Goal: Task Accomplishment & Management: Manage account settings

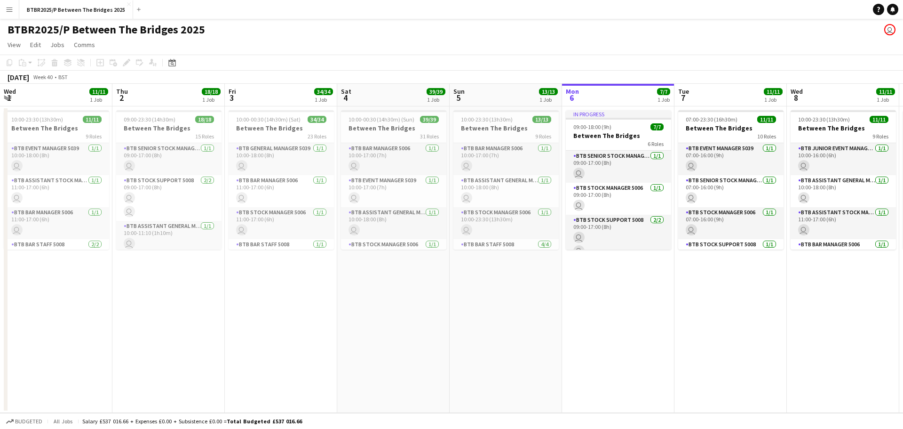
scroll to position [0, 288]
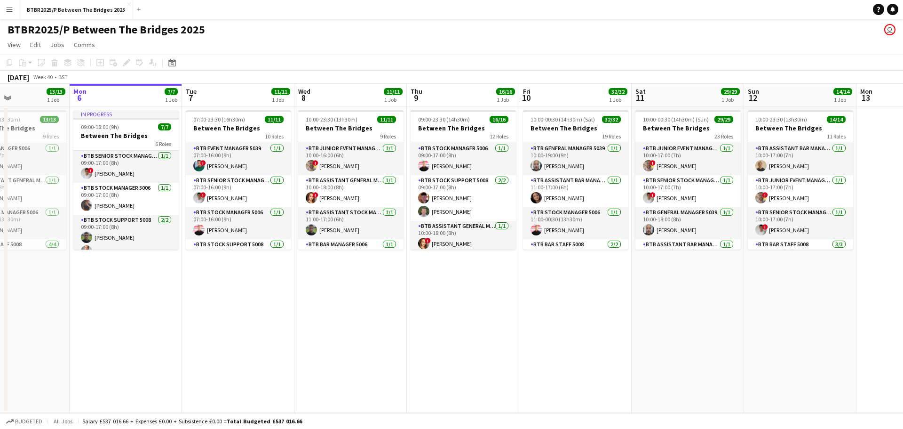
drag, startPoint x: 564, startPoint y: 297, endPoint x: 356, endPoint y: 302, distance: 208.0
click at [356, 302] on app-calendar-viewport "Thu 2 18/18 1 Job Fri 3 34/34 1 Job Sat 4 39/39 1 Job Sun 5 13/13 1 Job Mon 6 7…" at bounding box center [451, 248] width 903 height 329
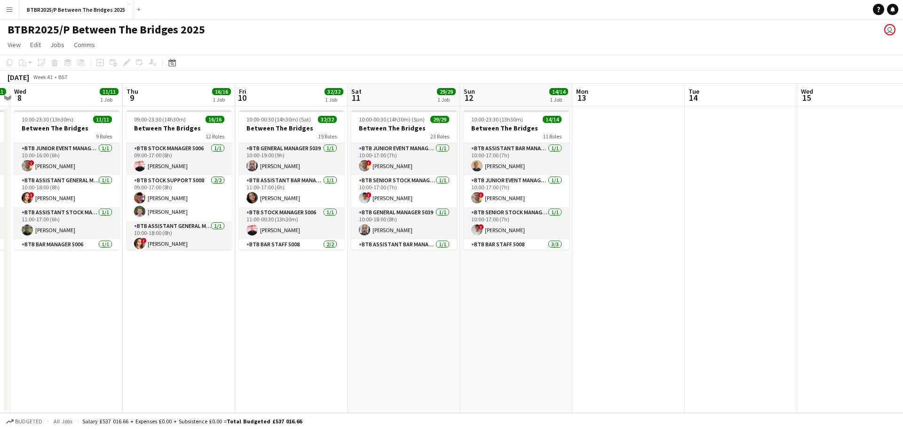
drag, startPoint x: 505, startPoint y: 303, endPoint x: 222, endPoint y: 304, distance: 282.7
click at [222, 304] on app-calendar-viewport "Sun 5 13/13 1 Job Mon 6 7/7 1 Job Tue 7 11/11 1 Job Wed 8 11/11 1 Job Thu 9 16/…" at bounding box center [451, 248] width 903 height 329
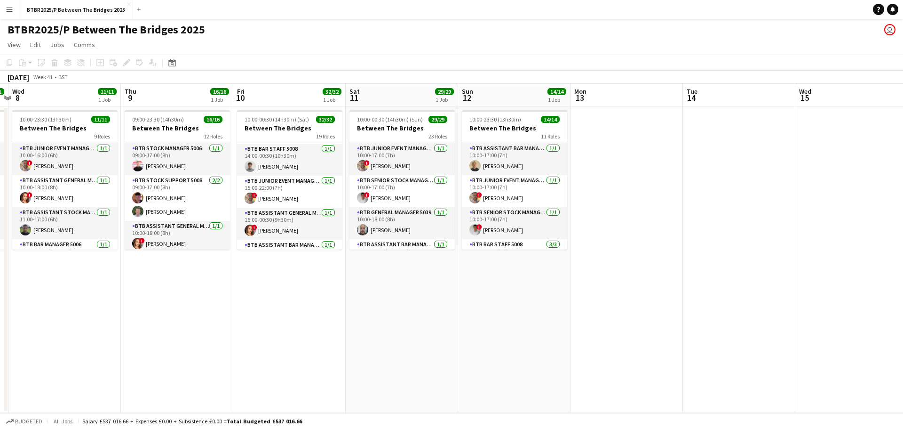
scroll to position [94, 0]
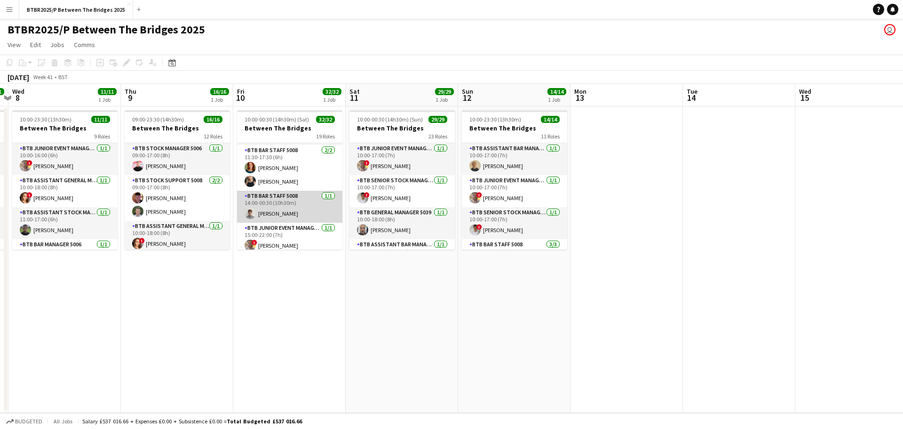
click at [291, 202] on app-card-role "BTB Bar Staff 5008 [DATE] 14:00-00:30 (10h30m) [PERSON_NAME]" at bounding box center [289, 207] width 105 height 32
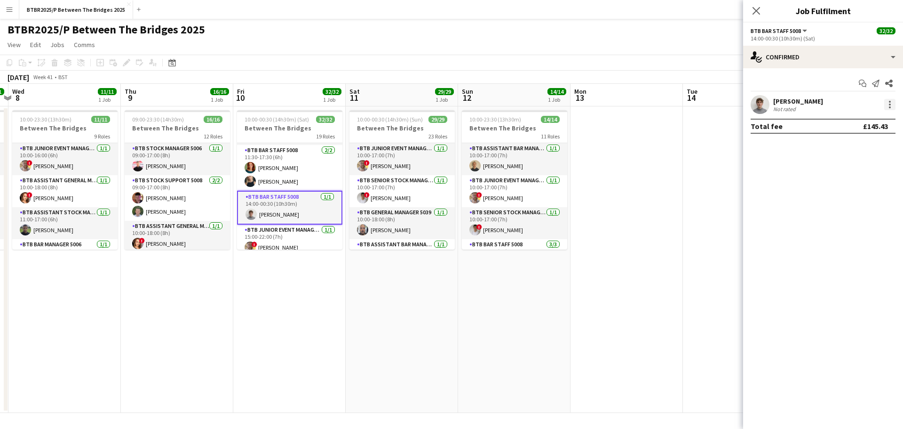
click at [891, 103] on div at bounding box center [889, 104] width 11 height 11
click at [868, 207] on button "Remove" at bounding box center [858, 212] width 73 height 23
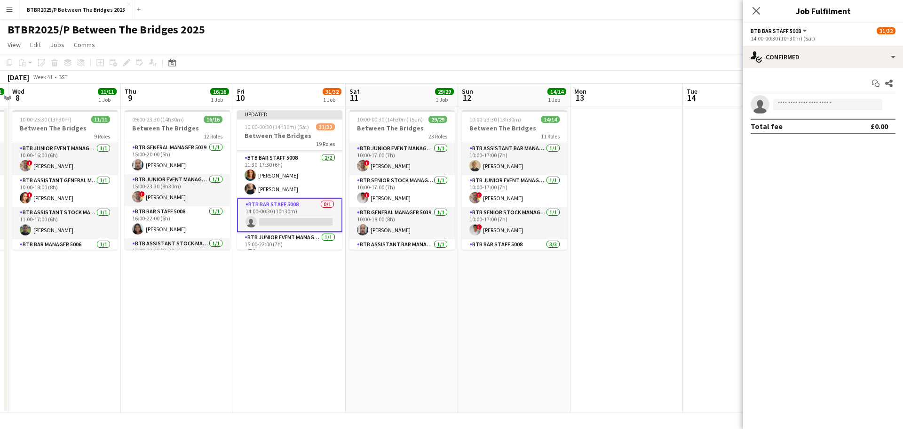
scroll to position [235, 0]
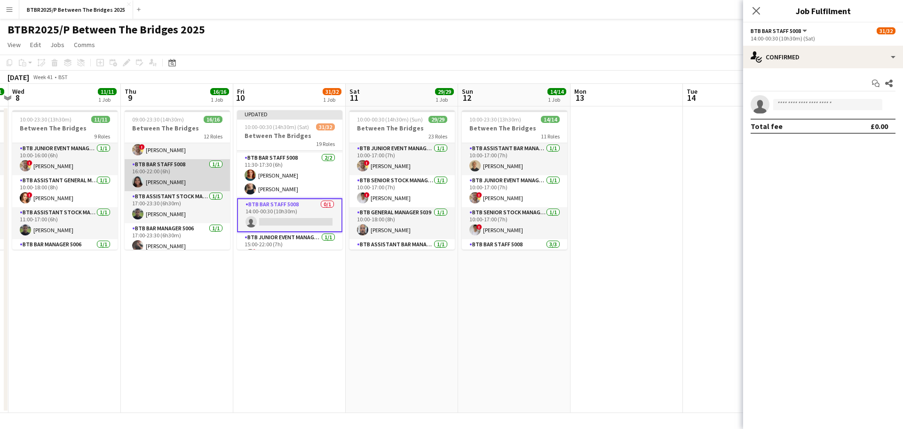
click at [183, 180] on app-card-role "BTB Bar Staff 5008 [DATE] 16:00-22:00 (6h) [PERSON_NAME]" at bounding box center [177, 175] width 105 height 32
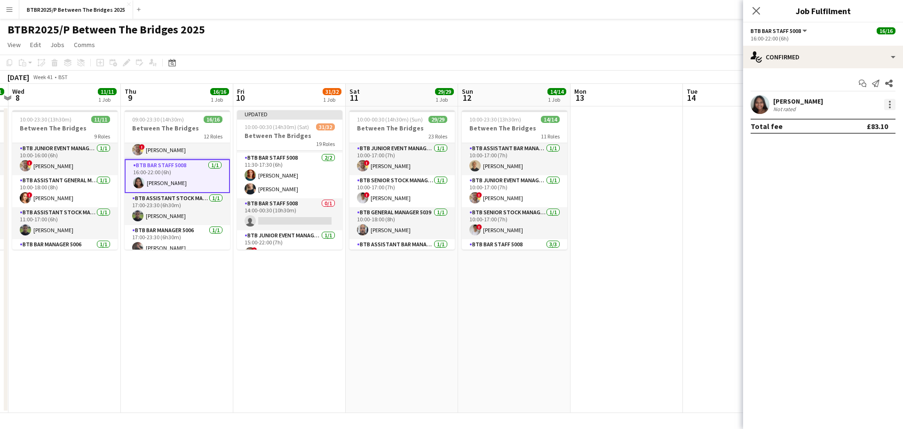
click at [891, 107] on div at bounding box center [889, 104] width 11 height 11
click at [865, 208] on span "Remove" at bounding box center [859, 212] width 58 height 8
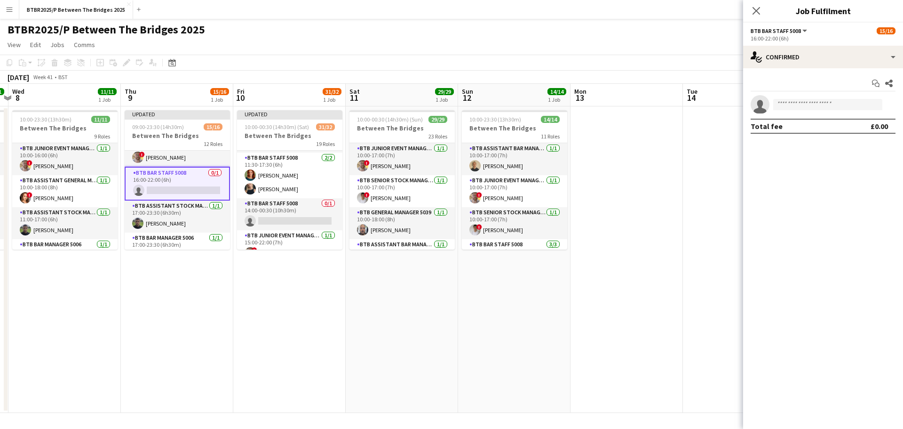
click at [196, 187] on app-card-role "BTB Bar Staff 5008 0/1 16:00-22:00 (6h) single-neutral-actions" at bounding box center [177, 184] width 105 height 34
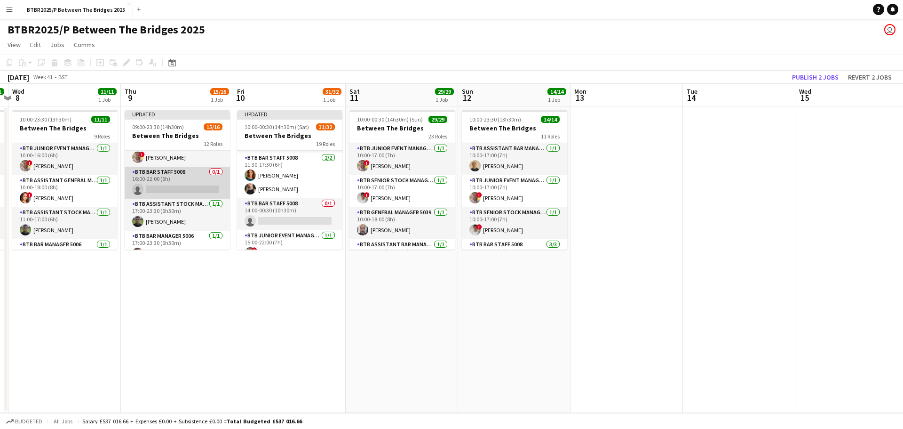
click at [190, 186] on app-card-role "BTB Bar Staff 5008 0/1 16:00-22:00 (6h) single-neutral-actions" at bounding box center [177, 183] width 105 height 32
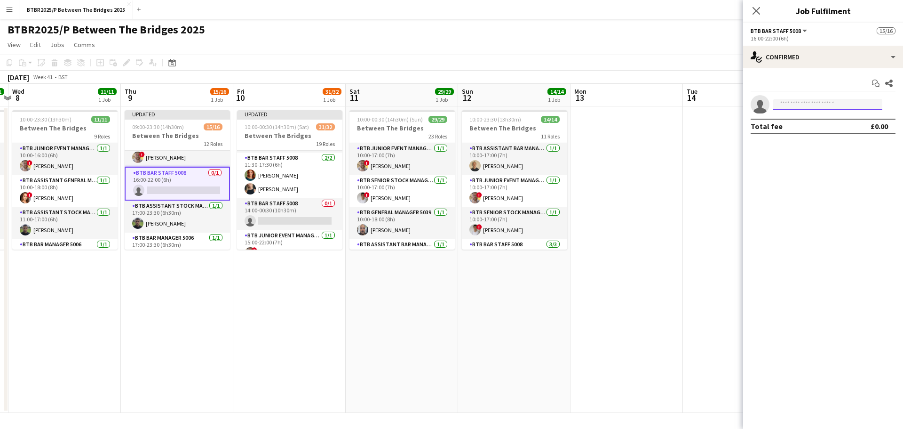
click at [789, 104] on input at bounding box center [827, 104] width 109 height 11
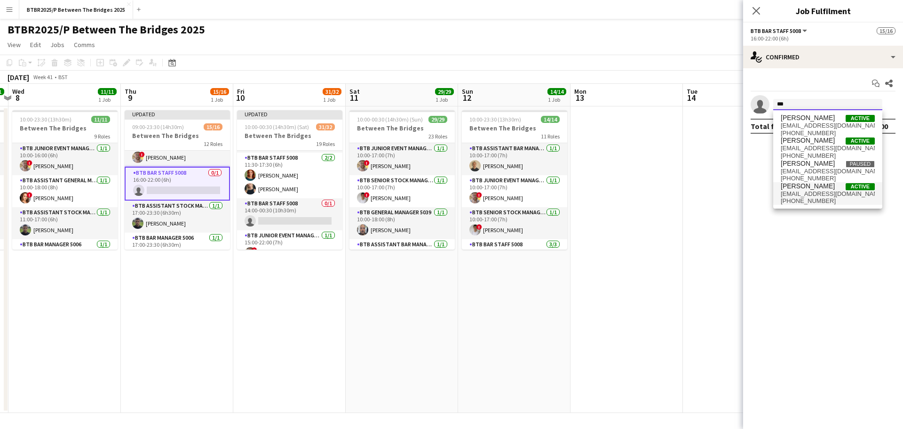
type input "***"
click at [798, 197] on span "[PHONE_NUMBER]" at bounding box center [828, 201] width 94 height 8
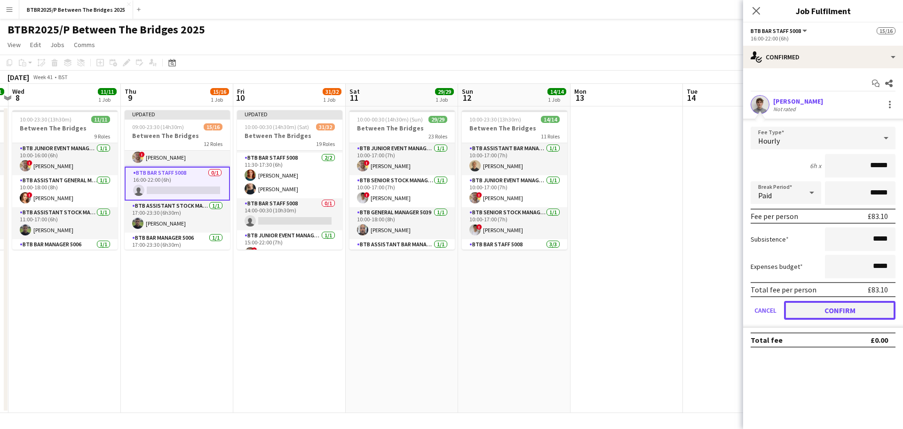
click at [791, 306] on button "Confirm" at bounding box center [839, 310] width 111 height 19
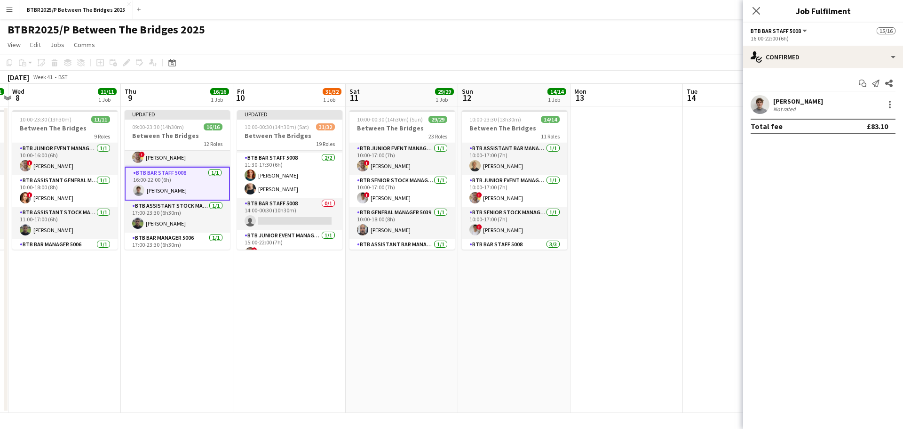
click at [412, 39] on app-page-menu "View Day view expanded Day view collapsed Month view Date picker Jump to [DATE]…" at bounding box center [451, 46] width 903 height 18
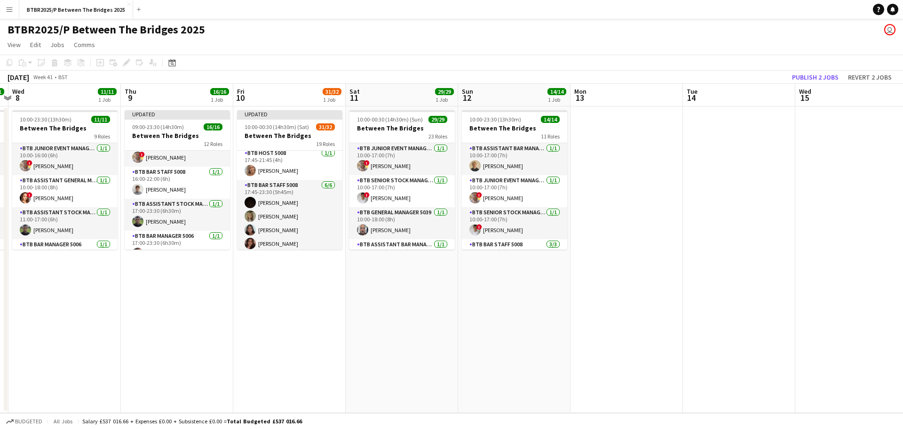
scroll to position [686, 0]
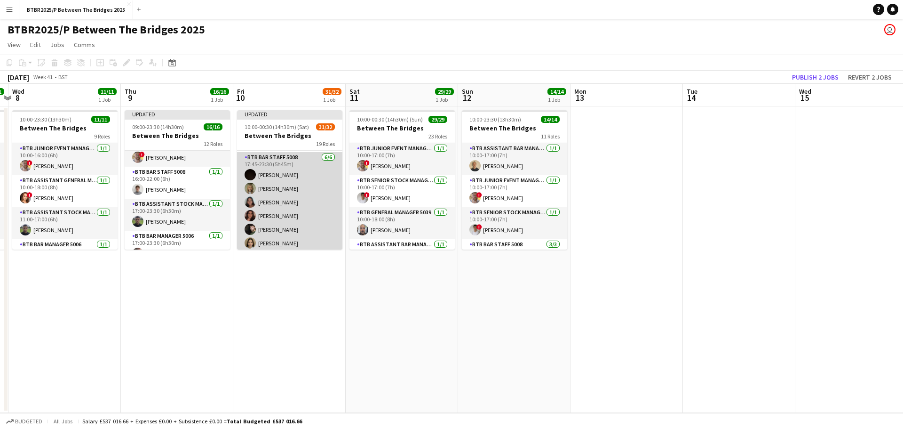
click at [286, 191] on app-card-role "BTB Bar Staff 5008 [DATE] 17:45-23:30 (5h45m) [PERSON_NAME] [PERSON_NAME] [PERS…" at bounding box center [289, 202] width 105 height 100
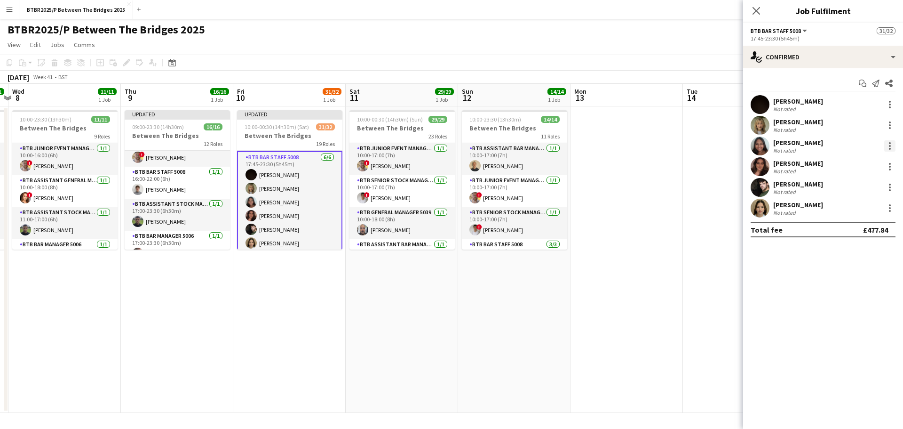
click at [886, 148] on div at bounding box center [889, 145] width 11 height 11
click at [861, 249] on span "Remove" at bounding box center [859, 253] width 58 height 8
click at [795, 207] on input at bounding box center [827, 207] width 109 height 11
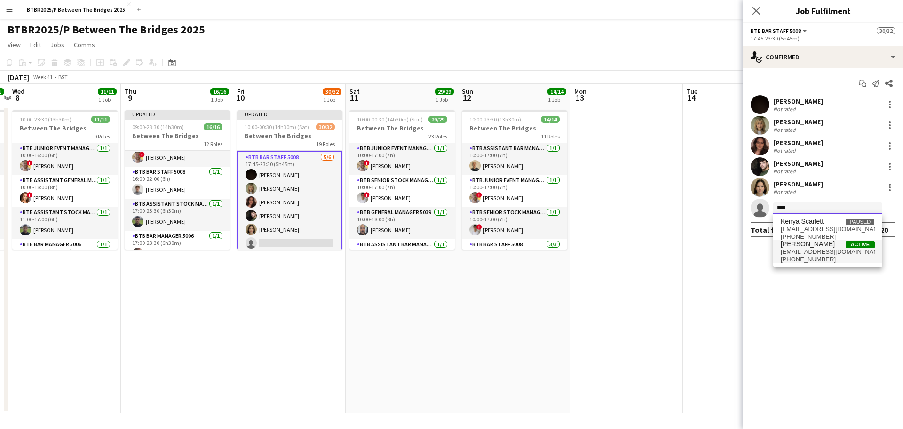
type input "****"
click at [804, 249] on span "[EMAIL_ADDRESS][DOMAIN_NAME]" at bounding box center [828, 252] width 94 height 8
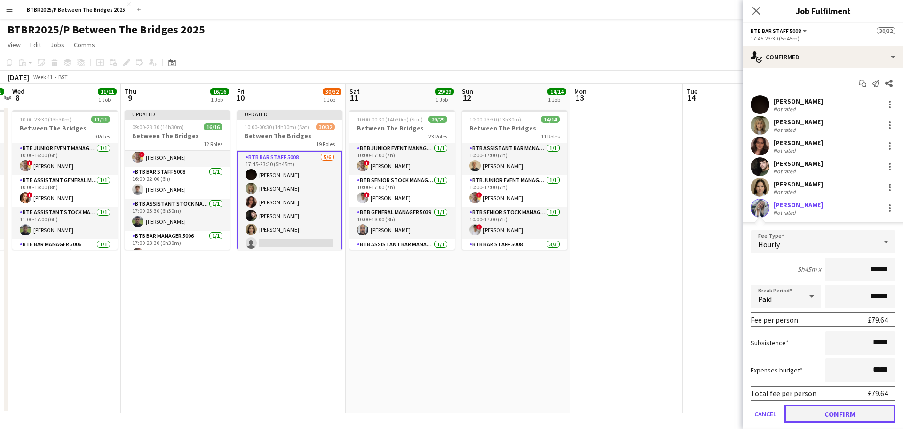
click at [801, 414] on button "Confirm" at bounding box center [839, 413] width 111 height 19
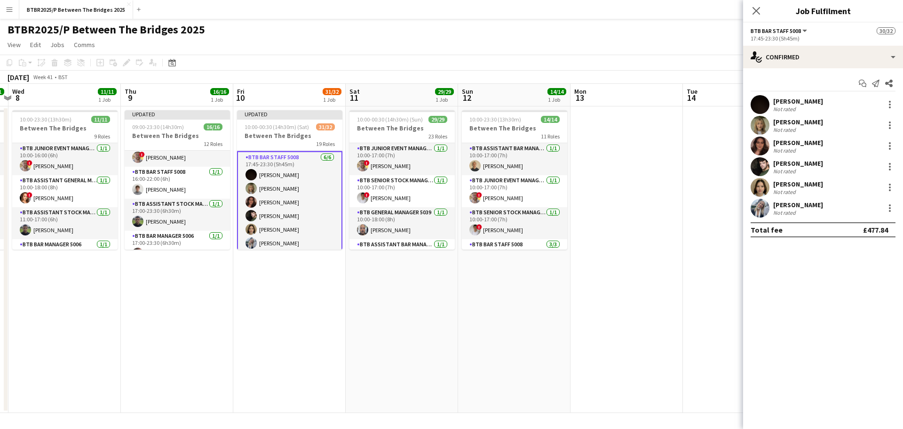
click at [574, 31] on div "BTBR2025/P Between The Bridges 2025 user" at bounding box center [451, 28] width 903 height 18
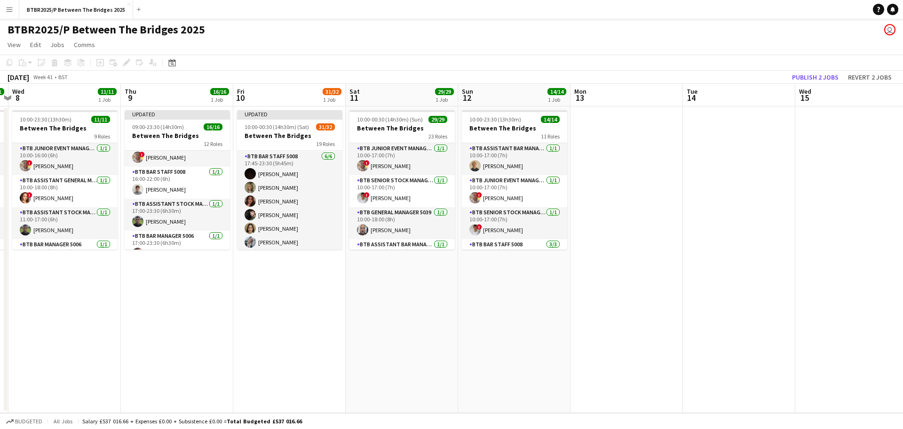
scroll to position [686, 0]
click at [802, 77] on button "Publish 2 jobs" at bounding box center [815, 77] width 54 height 12
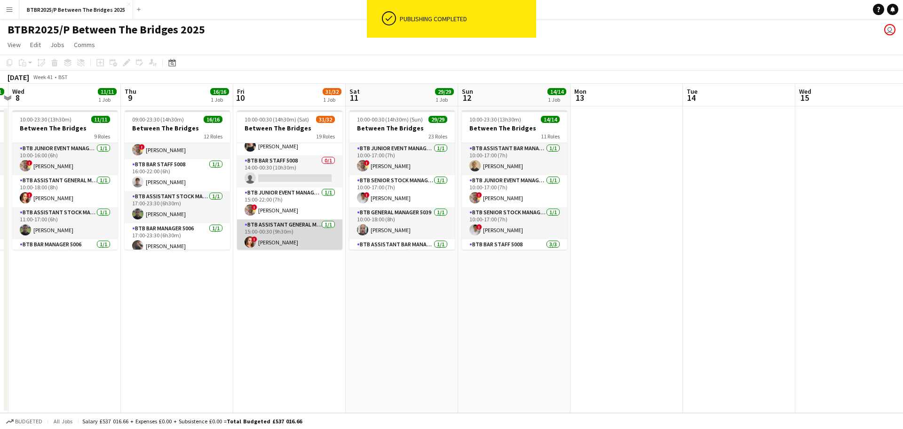
scroll to position [114, 0]
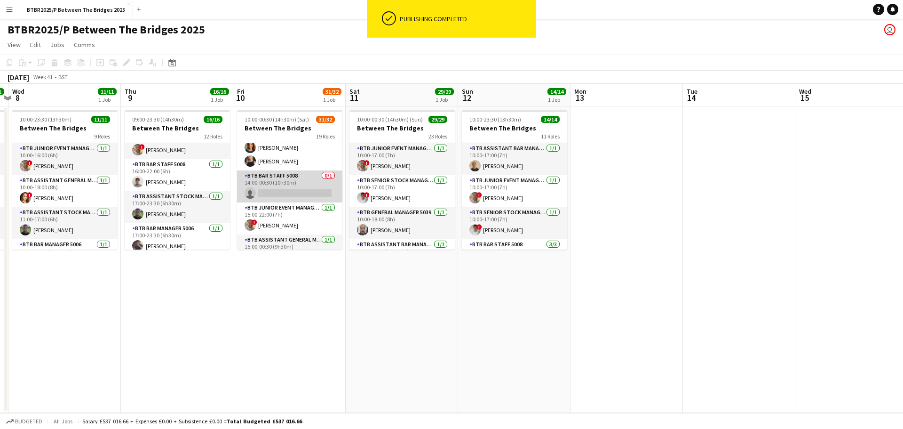
click at [295, 183] on app-card-role "BTB Bar Staff 5008 0/1 14:00-00:30 (10h30m) single-neutral-actions" at bounding box center [289, 186] width 105 height 32
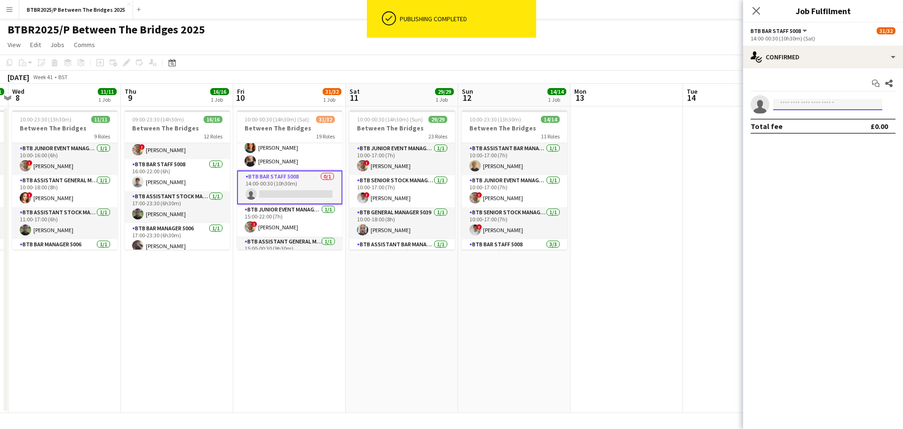
click at [798, 102] on input at bounding box center [827, 104] width 109 height 11
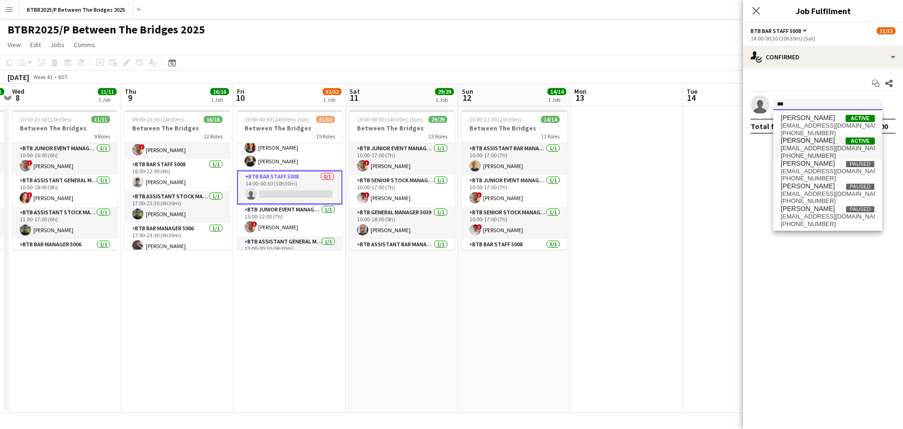
type input "***"
click at [807, 151] on span "[EMAIL_ADDRESS][DOMAIN_NAME]" at bounding box center [828, 148] width 94 height 8
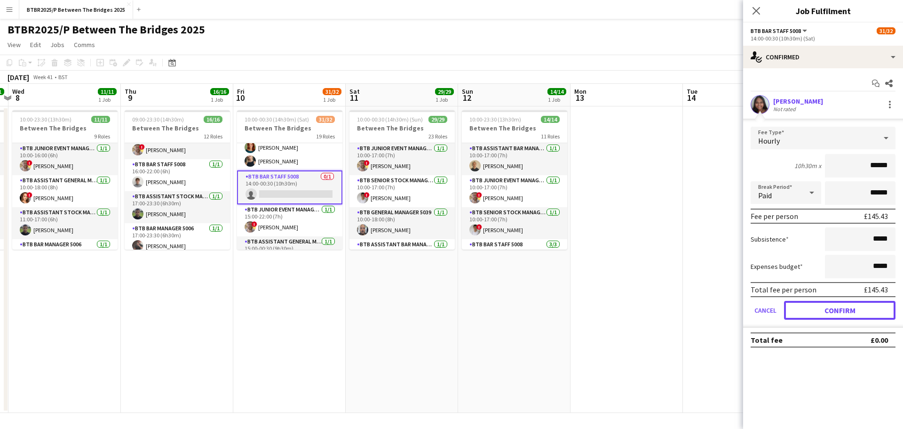
click at [809, 308] on button "Confirm" at bounding box center [839, 310] width 111 height 19
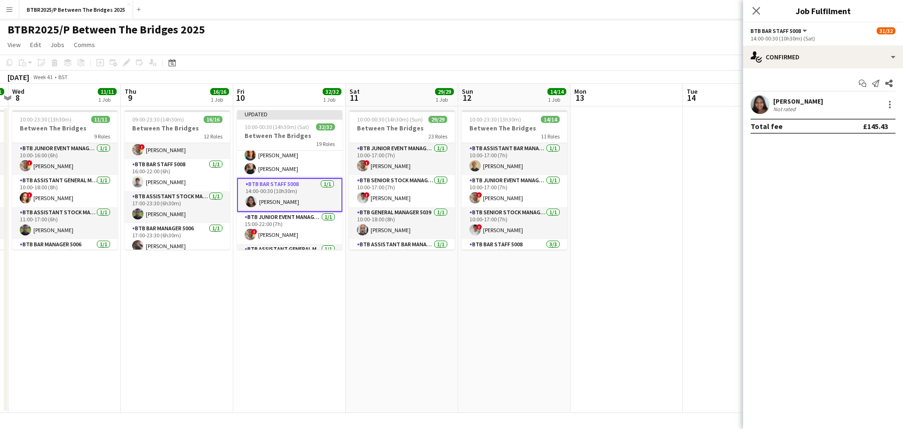
click at [634, 40] on app-page-menu "View Day view expanded Day view collapsed Month view Date picker Jump to [DATE]…" at bounding box center [451, 46] width 903 height 18
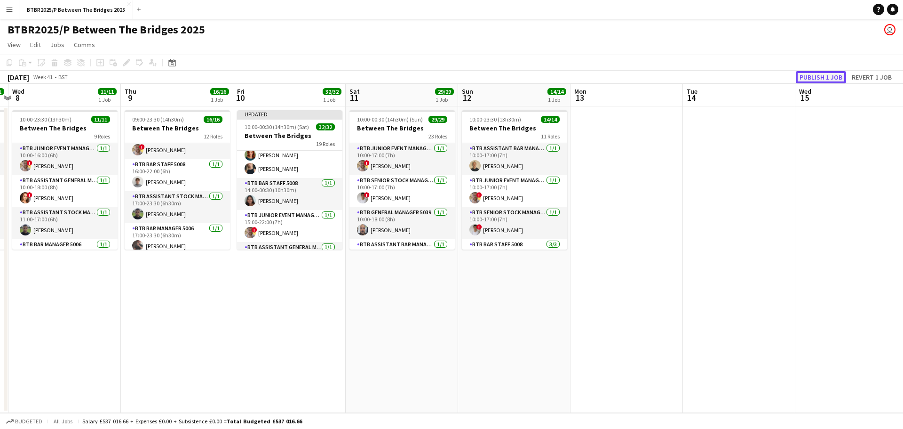
click at [814, 76] on button "Publish 1 job" at bounding box center [821, 77] width 50 height 12
